Goal: Information Seeking & Learning: Find specific fact

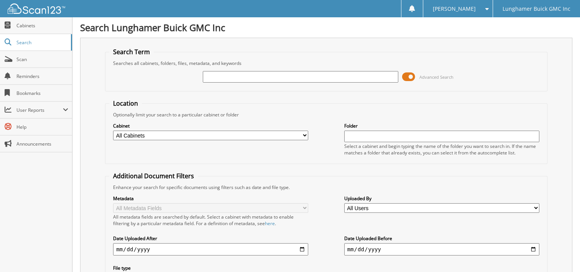
drag, startPoint x: 280, startPoint y: 75, endPoint x: 265, endPoint y: 74, distance: 15.0
click at [280, 74] on input "text" at bounding box center [300, 77] width 195 height 12
type input "69303"
click at [193, 133] on select "All Cabinets ACCOUNTS PAYABLE AUTOMATE DEALS AUTOMATE SERVICE RO CDK CAR DEALS …" at bounding box center [210, 135] width 195 height 10
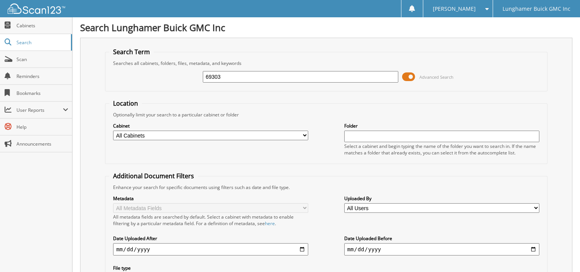
select select "21360"
click at [113, 130] on select "All Cabinets ACCOUNTS PAYABLE AUTOMATE DEALS AUTOMATE SERVICE RO CDK CAR DEALS …" at bounding box center [210, 135] width 195 height 10
click at [266, 75] on input "69303" at bounding box center [300, 77] width 195 height 12
click at [208, 133] on select "All Cabinets ACCOUNTS PAYABLE AUTOMATE DEALS AUTOMATE SERVICE RO CDK CAR DEALS …" at bounding box center [210, 135] width 195 height 10
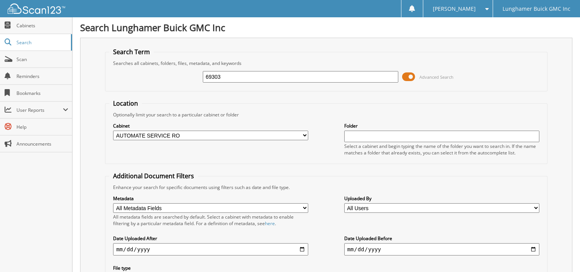
select select "19705"
click at [113, 130] on select "All Cabinets ACCOUNTS PAYABLE AUTOMATE DEALS AUTOMATE SERVICE RO CDK CAR DEALS …" at bounding box center [210, 135] width 195 height 10
click at [364, 78] on input "69303" at bounding box center [300, 77] width 195 height 12
click at [38, 59] on span "Scan" at bounding box center [42, 59] width 52 height 7
